Goal: Transaction & Acquisition: Purchase product/service

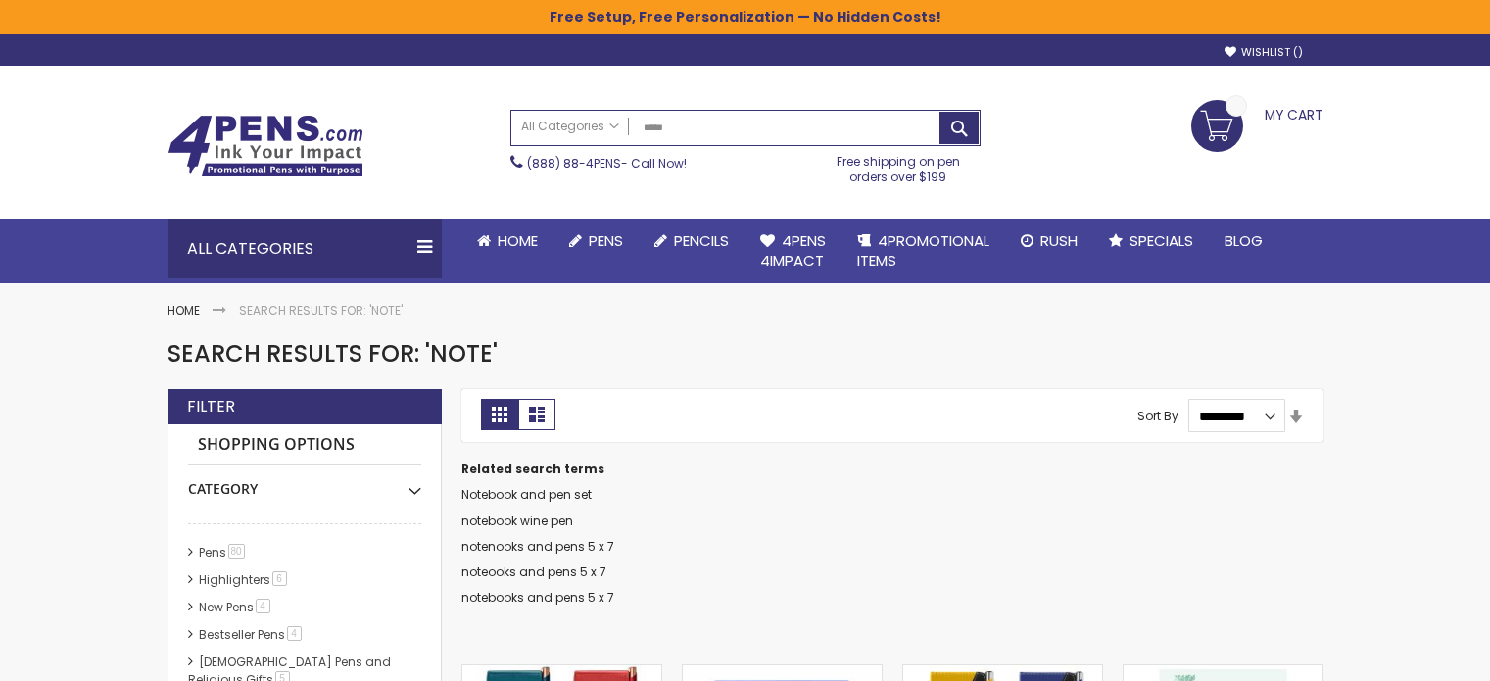
type input "******"
click at [714, 134] on input "******" at bounding box center [745, 128] width 468 height 34
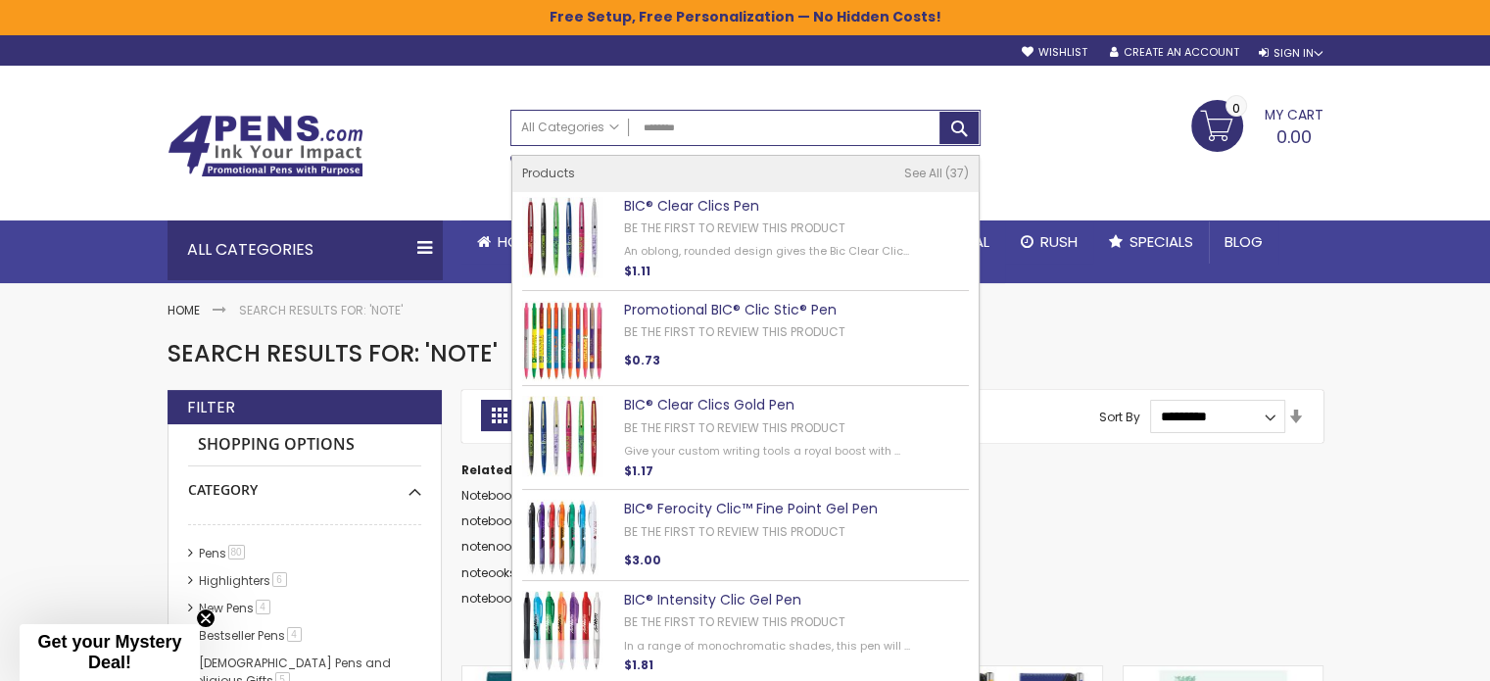
type input "********"
click at [780, 312] on link "Promotional BIC® Clic Stic® Pen" at bounding box center [730, 310] width 213 height 20
